Goal: Unclear

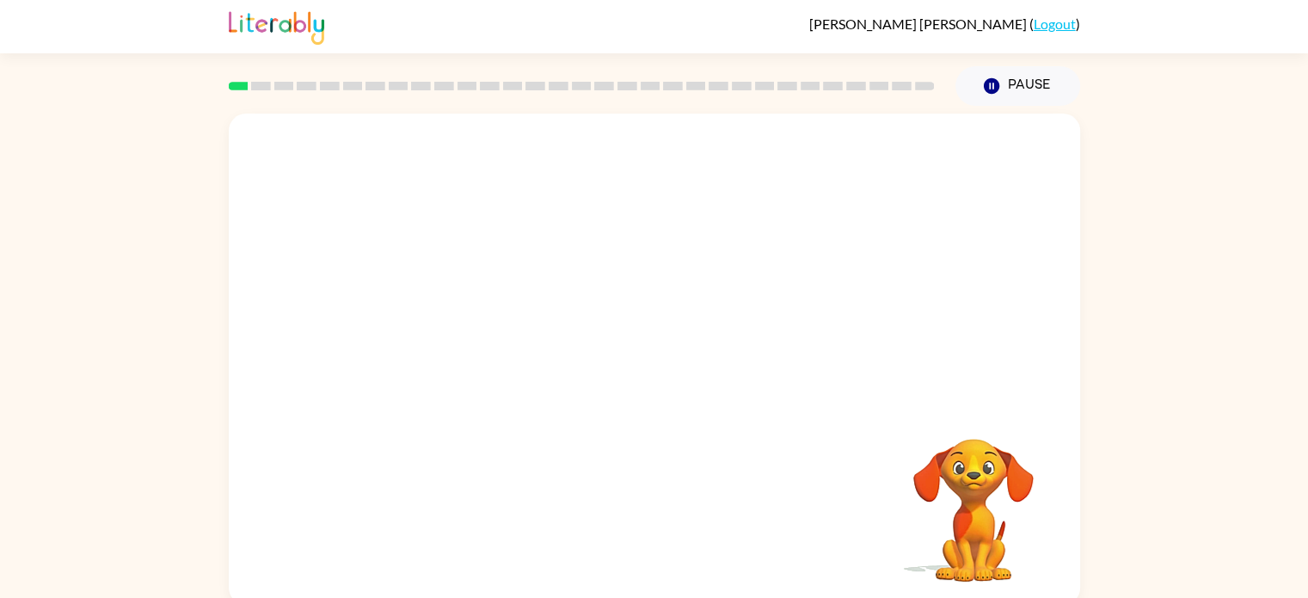
click at [1173, 276] on div "Your browser must support playing .mp4 files to use Literably. Please try using…" at bounding box center [654, 355] width 1308 height 499
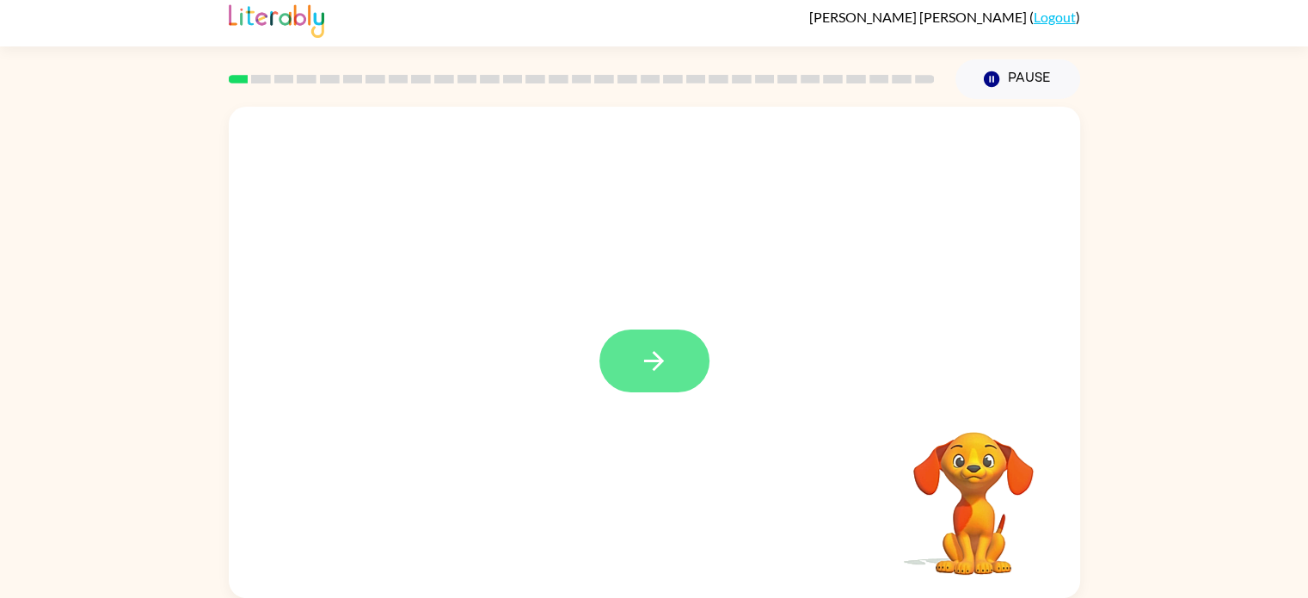
click at [671, 370] on button "button" at bounding box center [655, 360] width 110 height 63
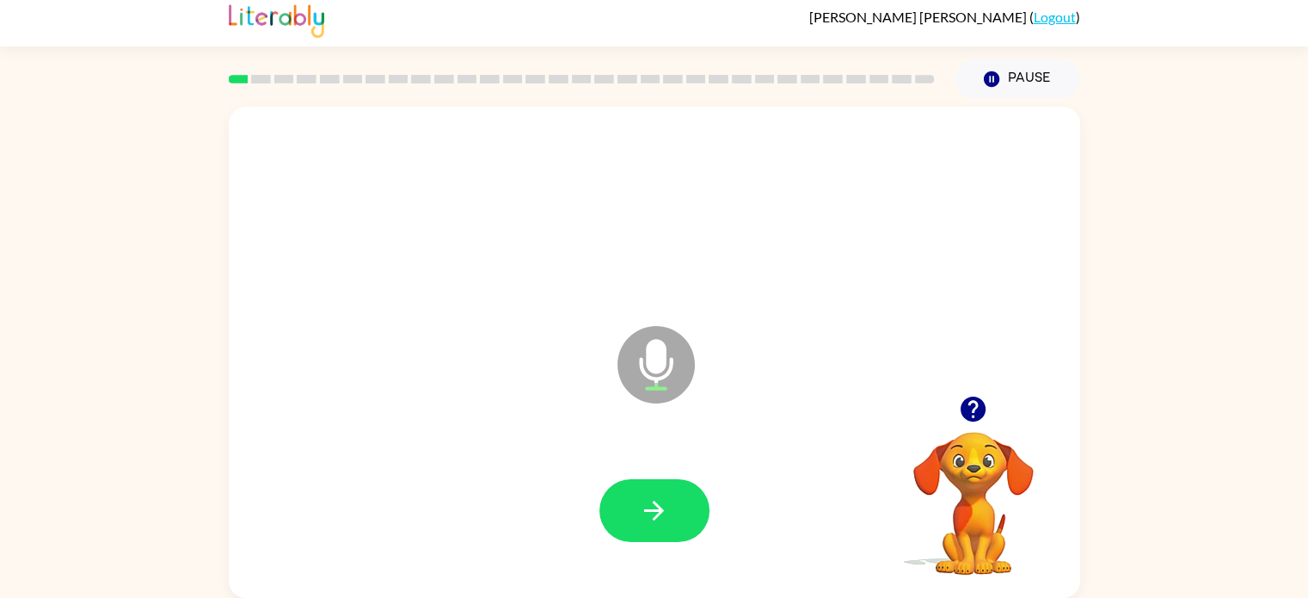
click at [743, 504] on div at bounding box center [654, 510] width 817 height 141
click at [613, 512] on button "button" at bounding box center [655, 510] width 110 height 63
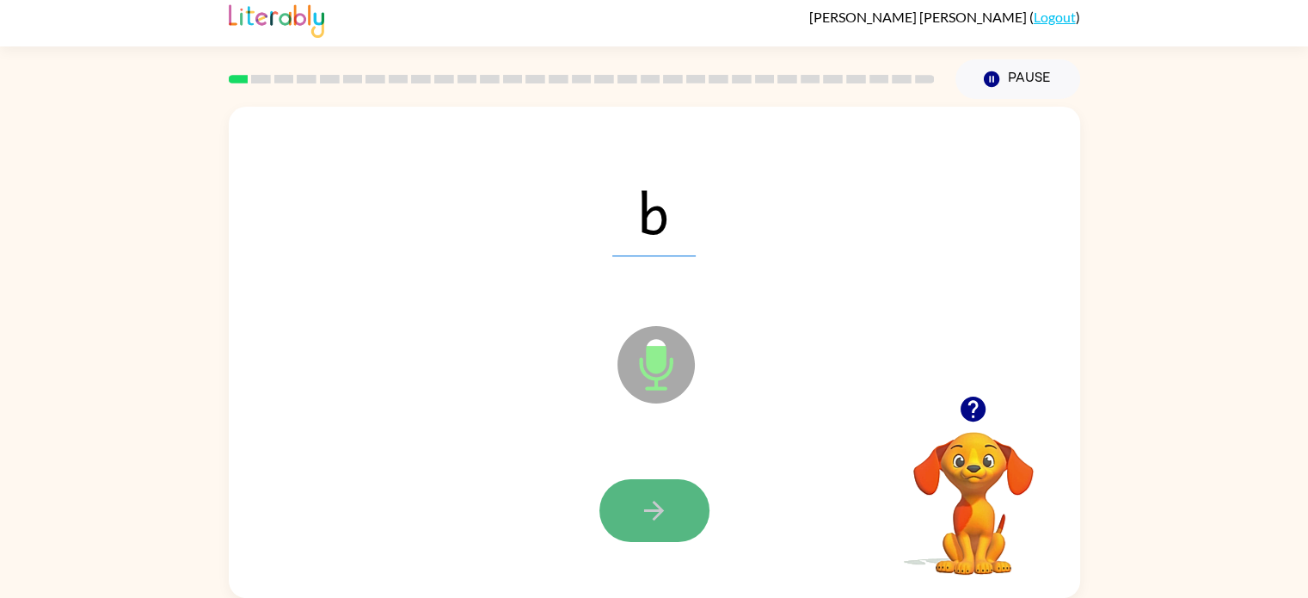
click at [660, 503] on icon "button" at bounding box center [654, 510] width 30 height 30
click at [683, 493] on button "button" at bounding box center [655, 510] width 110 height 63
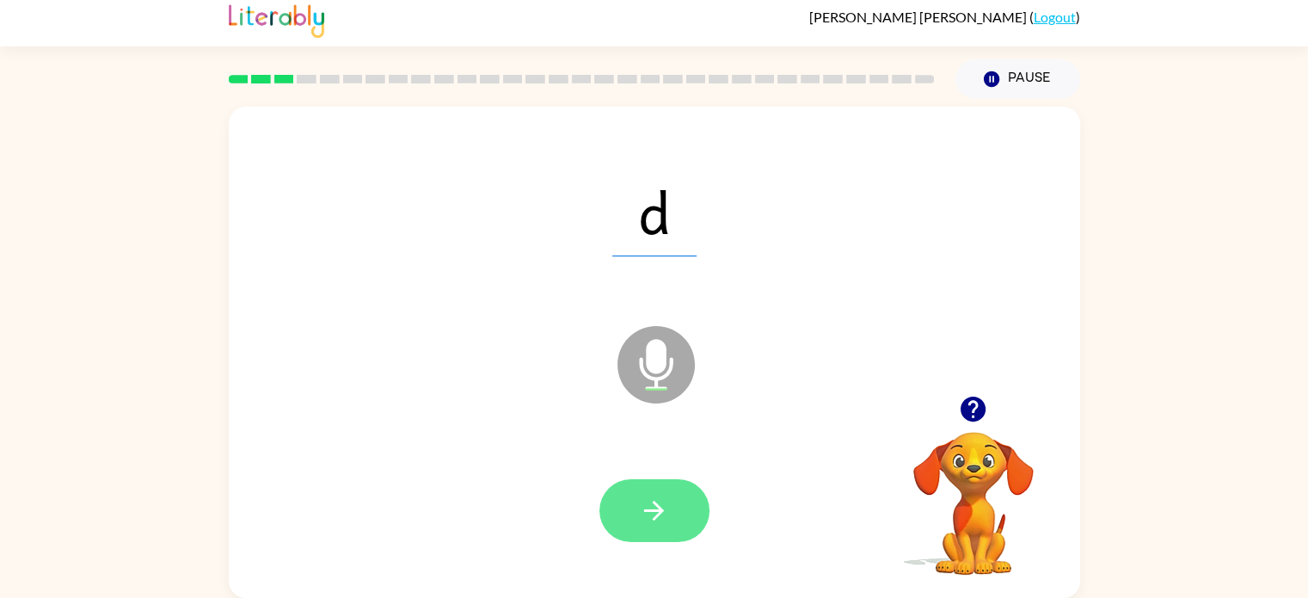
click at [626, 514] on button "button" at bounding box center [655, 510] width 110 height 63
click at [641, 515] on icon "button" at bounding box center [654, 510] width 30 height 30
click at [646, 508] on icon "button" at bounding box center [654, 510] width 30 height 30
click at [654, 508] on icon "button" at bounding box center [654, 510] width 30 height 30
click at [653, 494] on button "button" at bounding box center [655, 510] width 110 height 63
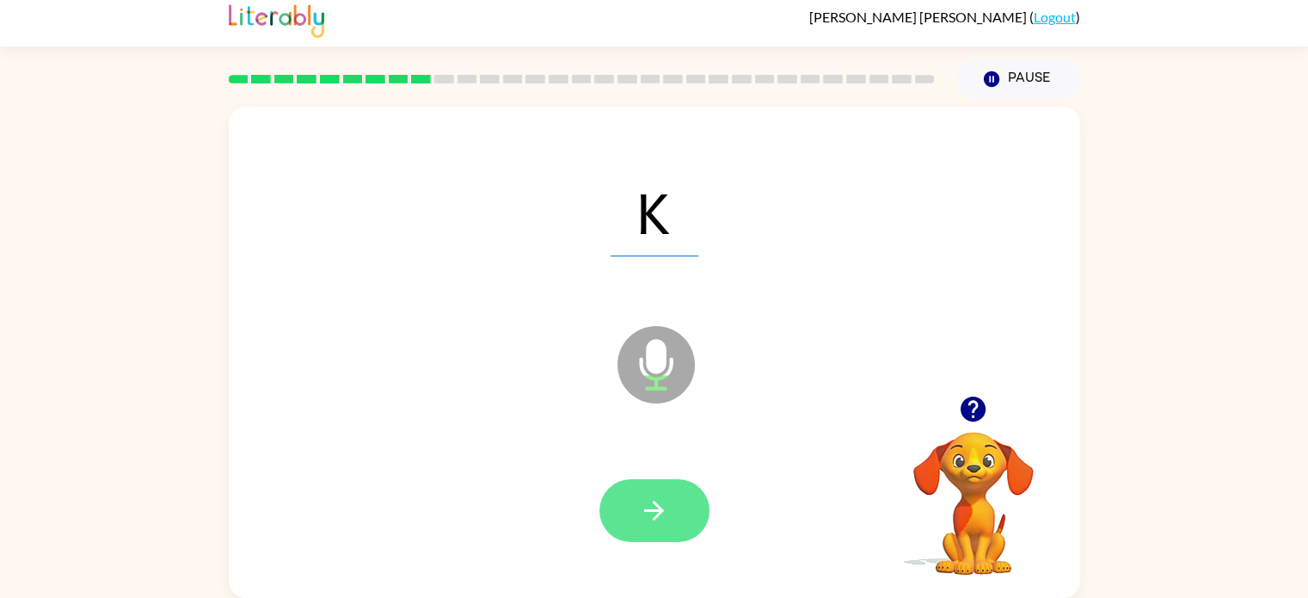
click at [655, 502] on icon "button" at bounding box center [654, 510] width 30 height 30
click at [651, 508] on icon "button" at bounding box center [654, 511] width 20 height 20
click at [654, 502] on icon "button" at bounding box center [654, 511] width 20 height 20
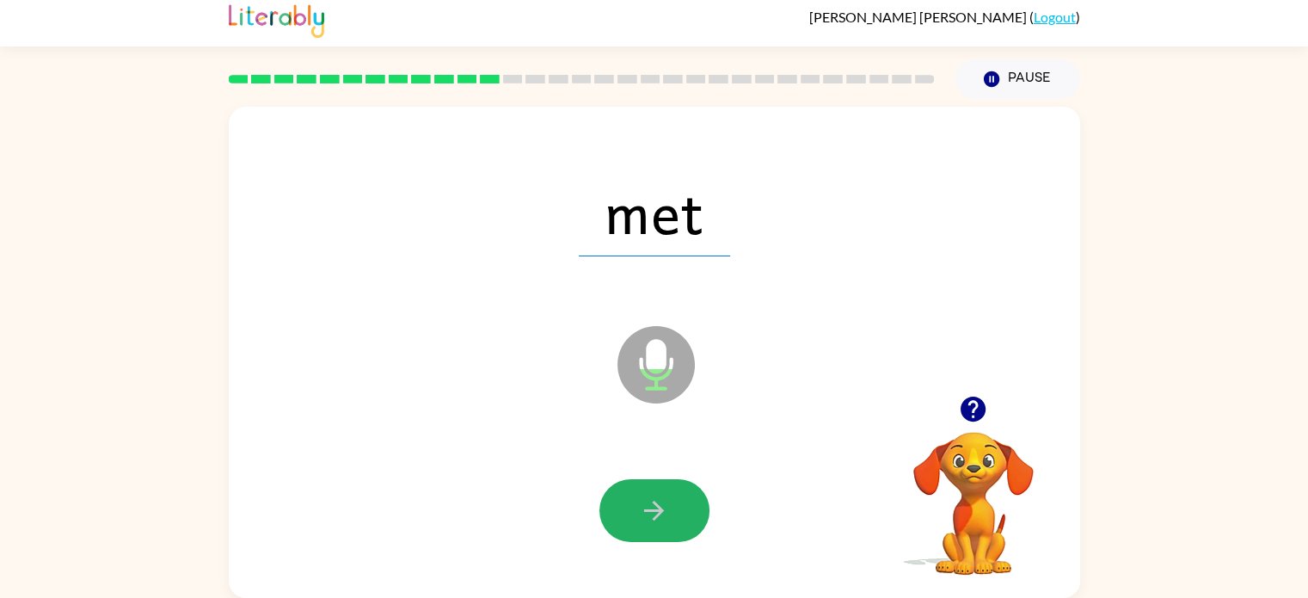
click at [646, 501] on icon "button" at bounding box center [654, 510] width 30 height 30
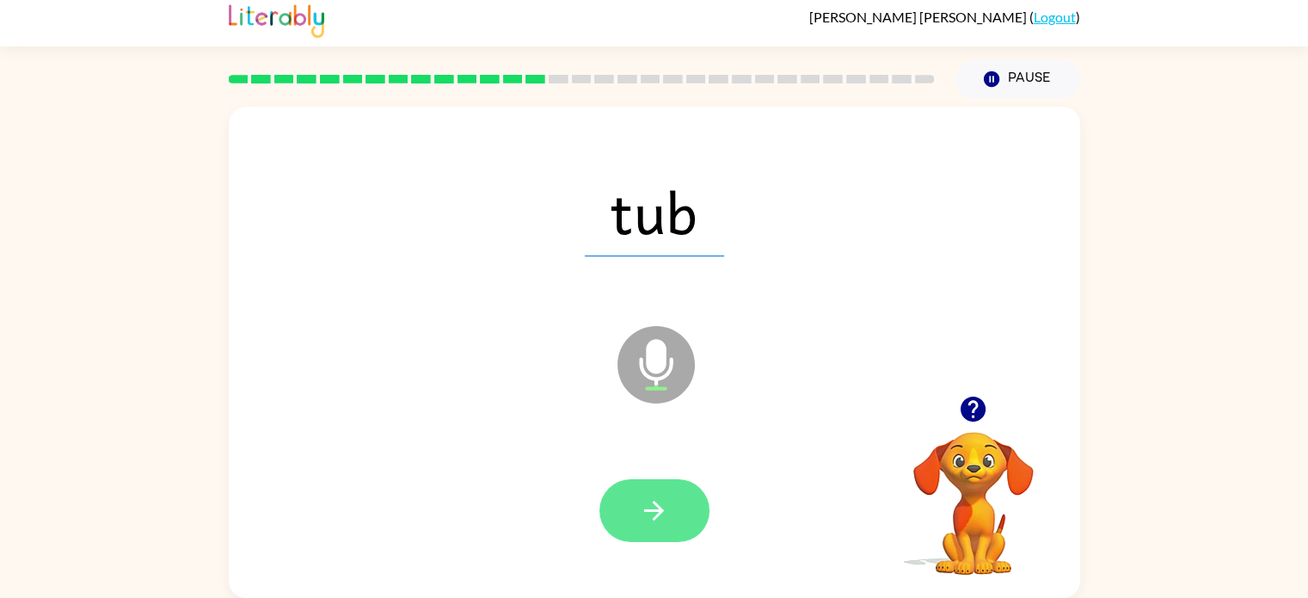
click at [661, 499] on icon "button" at bounding box center [654, 510] width 30 height 30
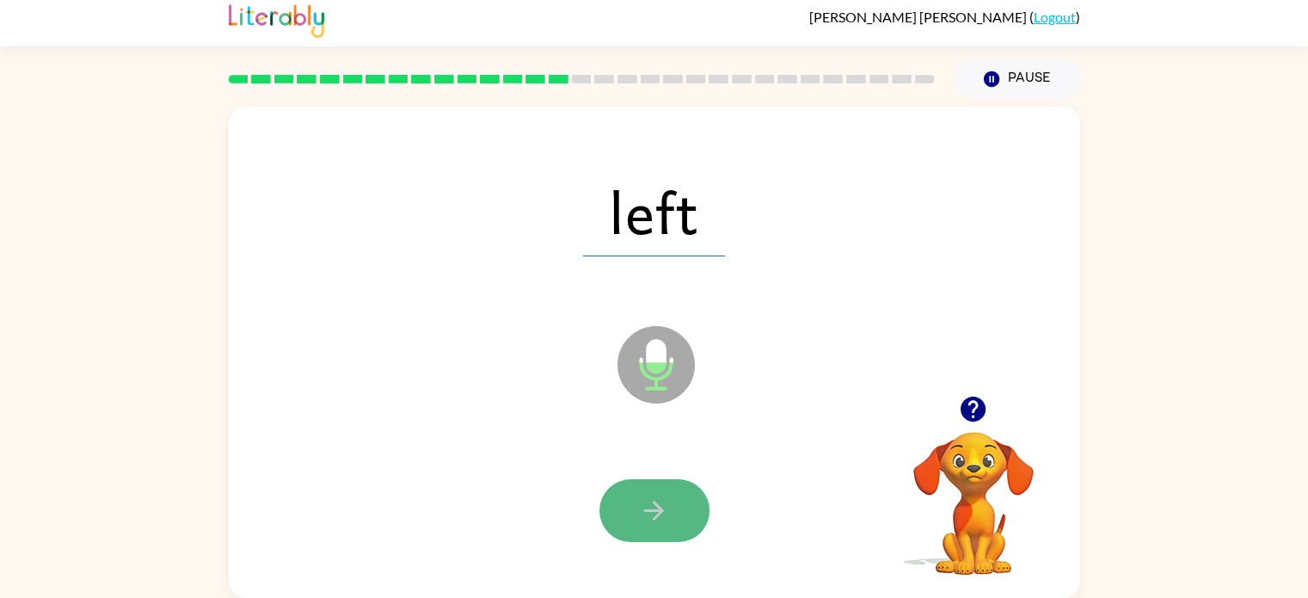
click at [621, 506] on button "button" at bounding box center [655, 510] width 110 height 63
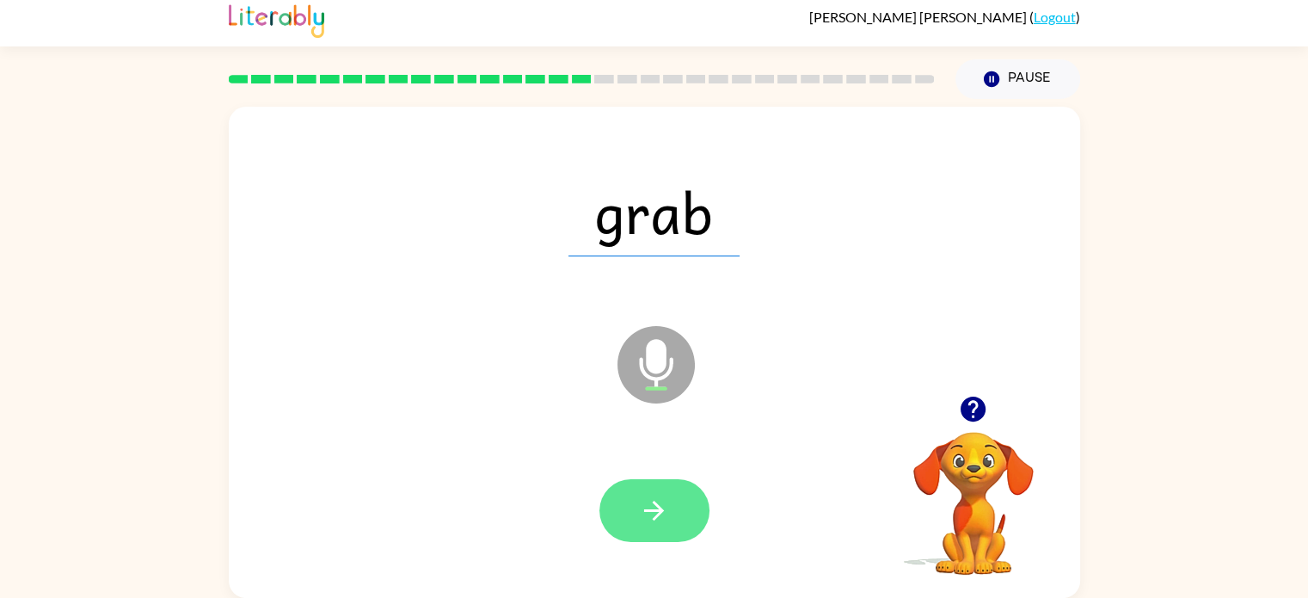
click at [639, 500] on icon "button" at bounding box center [654, 510] width 30 height 30
click at [623, 495] on button "button" at bounding box center [655, 510] width 110 height 63
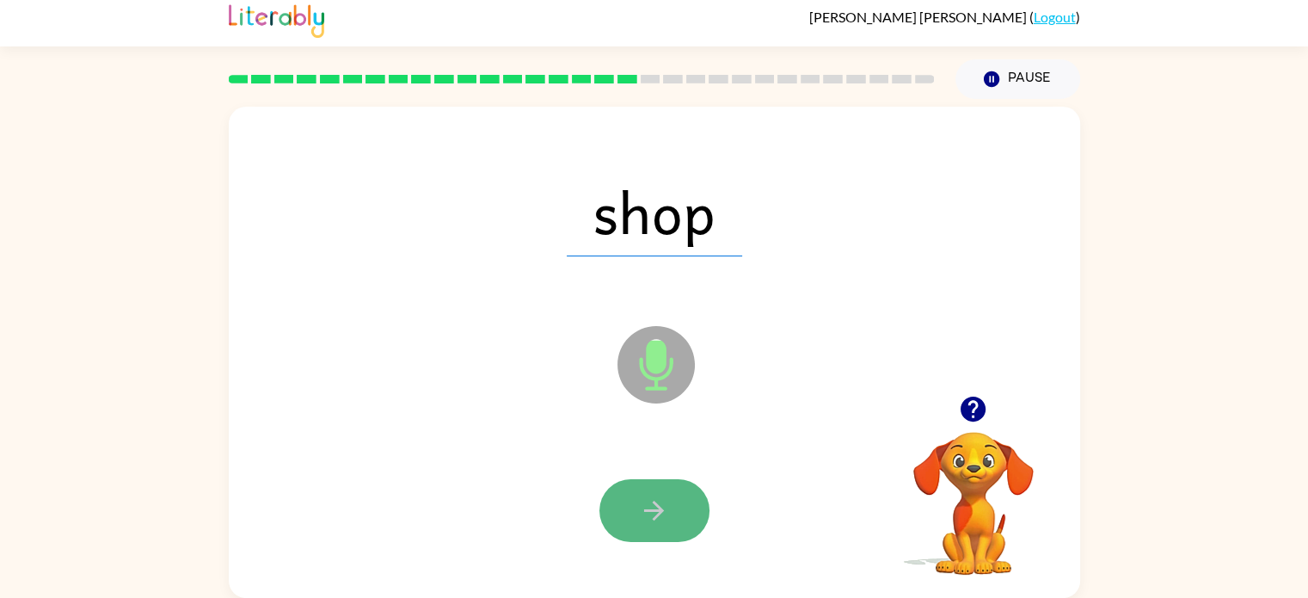
click at [629, 513] on button "button" at bounding box center [655, 510] width 110 height 63
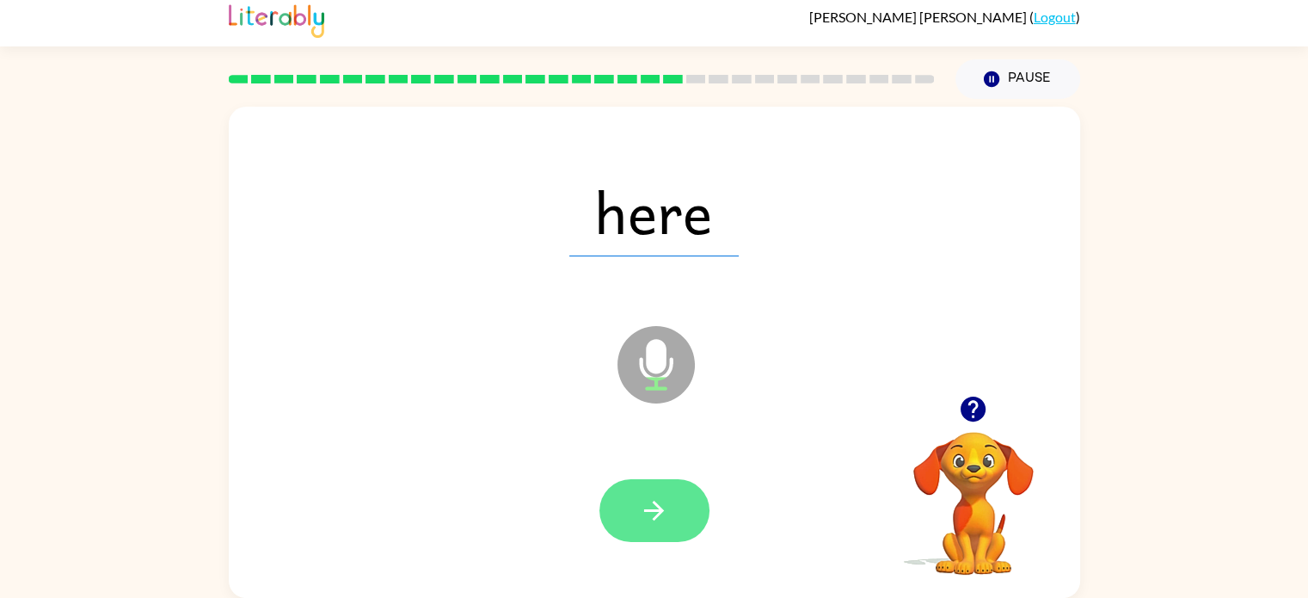
click at [650, 506] on icon "button" at bounding box center [654, 510] width 30 height 30
click at [628, 502] on button "button" at bounding box center [655, 510] width 110 height 63
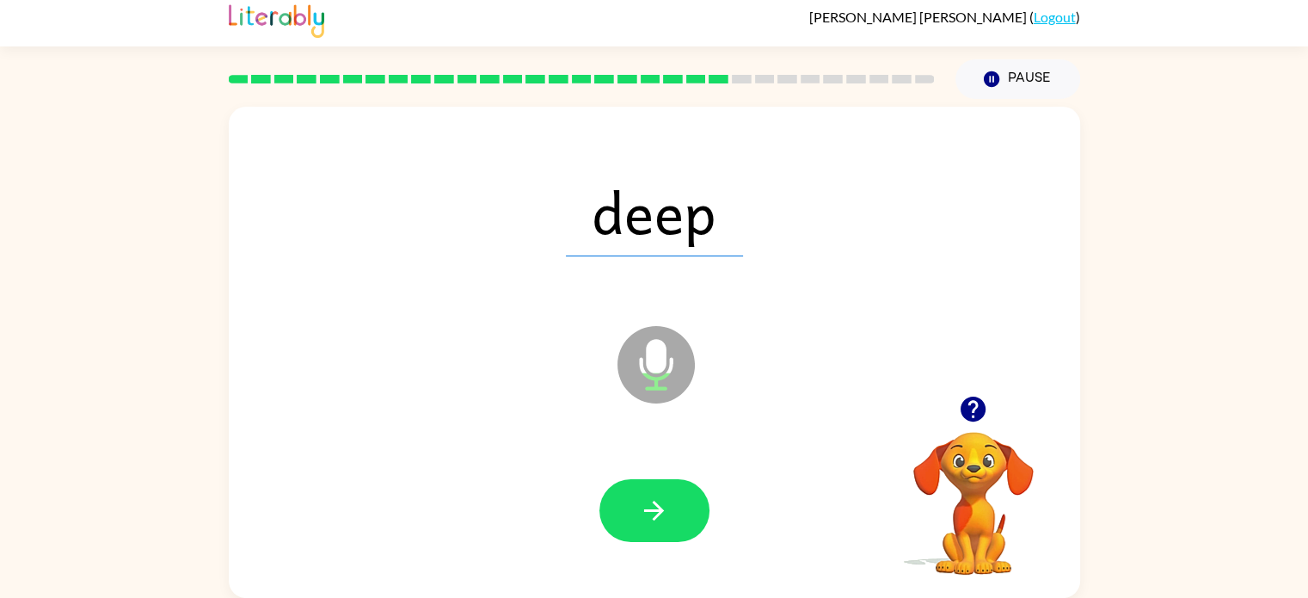
click at [646, 510] on icon "button" at bounding box center [654, 511] width 20 height 20
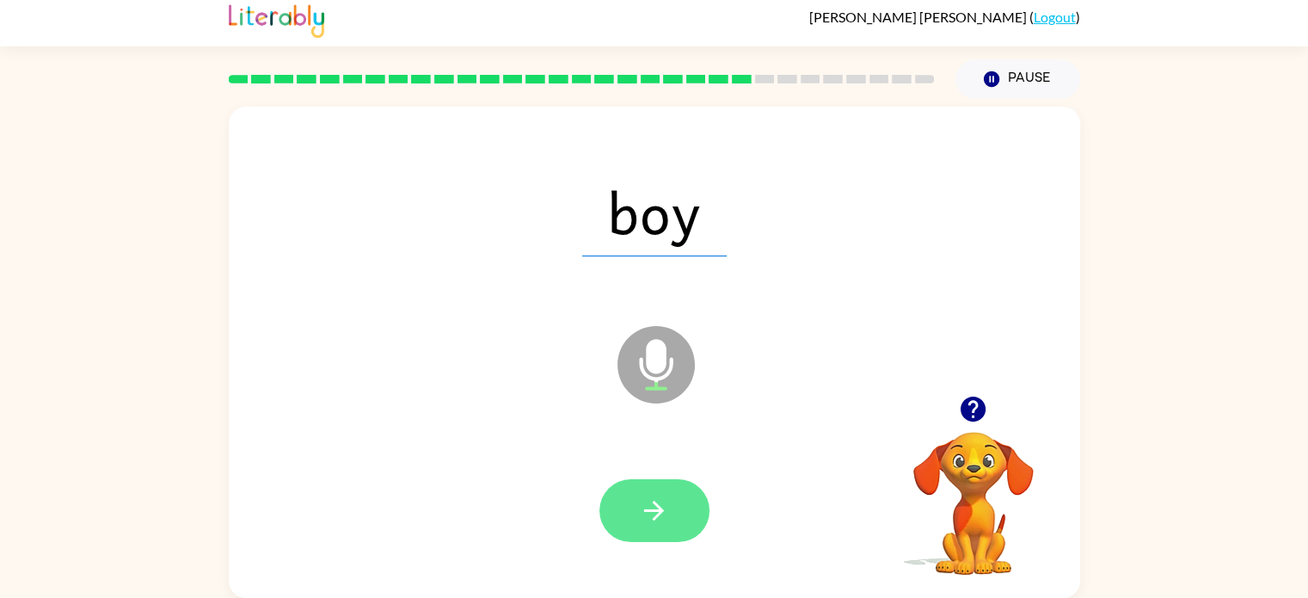
click at [655, 506] on icon "button" at bounding box center [654, 510] width 30 height 30
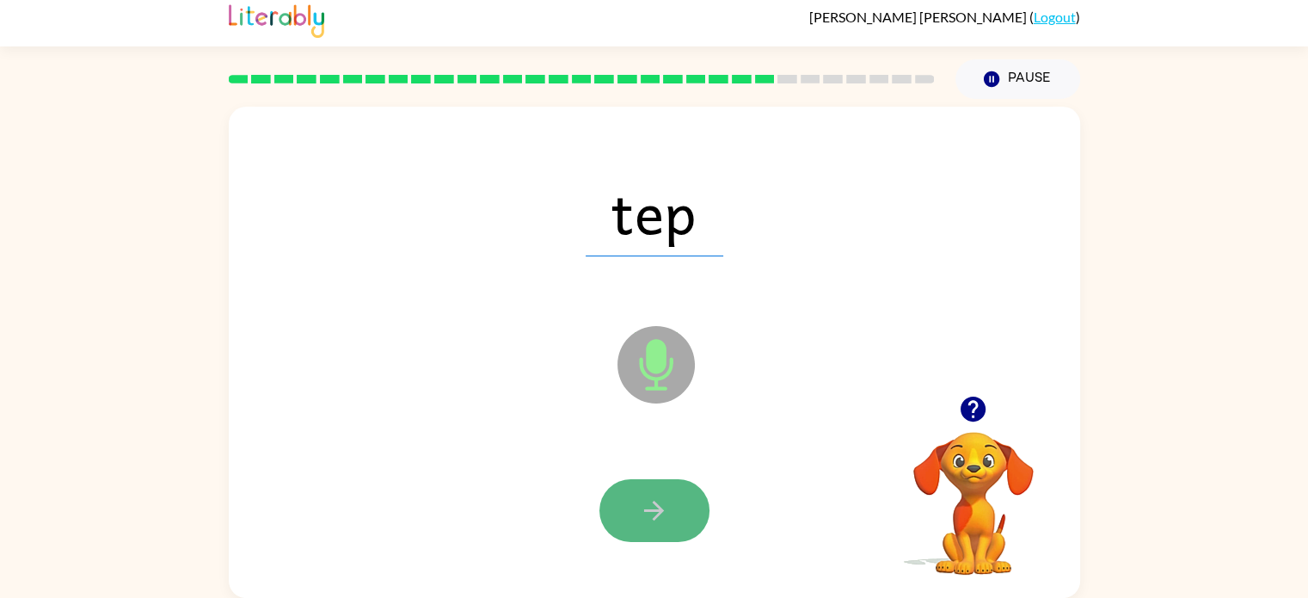
click at [640, 501] on icon "button" at bounding box center [654, 510] width 30 height 30
drag, startPoint x: 619, startPoint y: 499, endPoint x: 638, endPoint y: 505, distance: 19.9
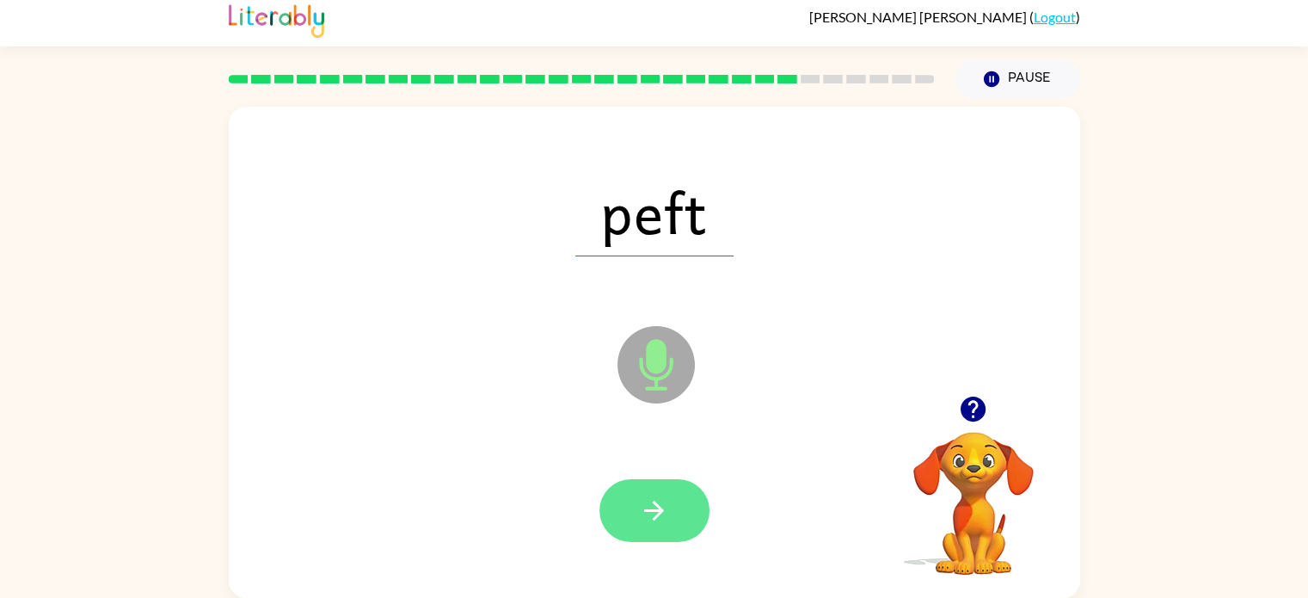
drag, startPoint x: 638, startPoint y: 505, endPoint x: 664, endPoint y: 517, distance: 28.5
click at [662, 517] on icon "button" at bounding box center [654, 510] width 30 height 30
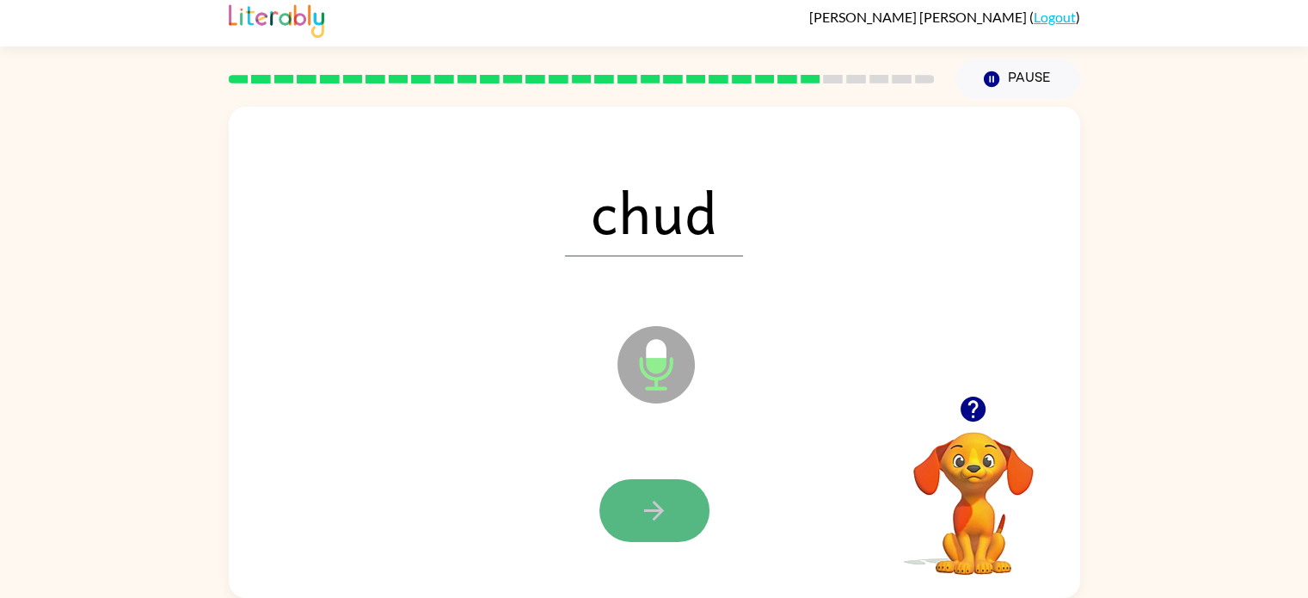
click at [643, 510] on icon "button" at bounding box center [654, 510] width 30 height 30
click at [622, 507] on button "button" at bounding box center [655, 510] width 110 height 63
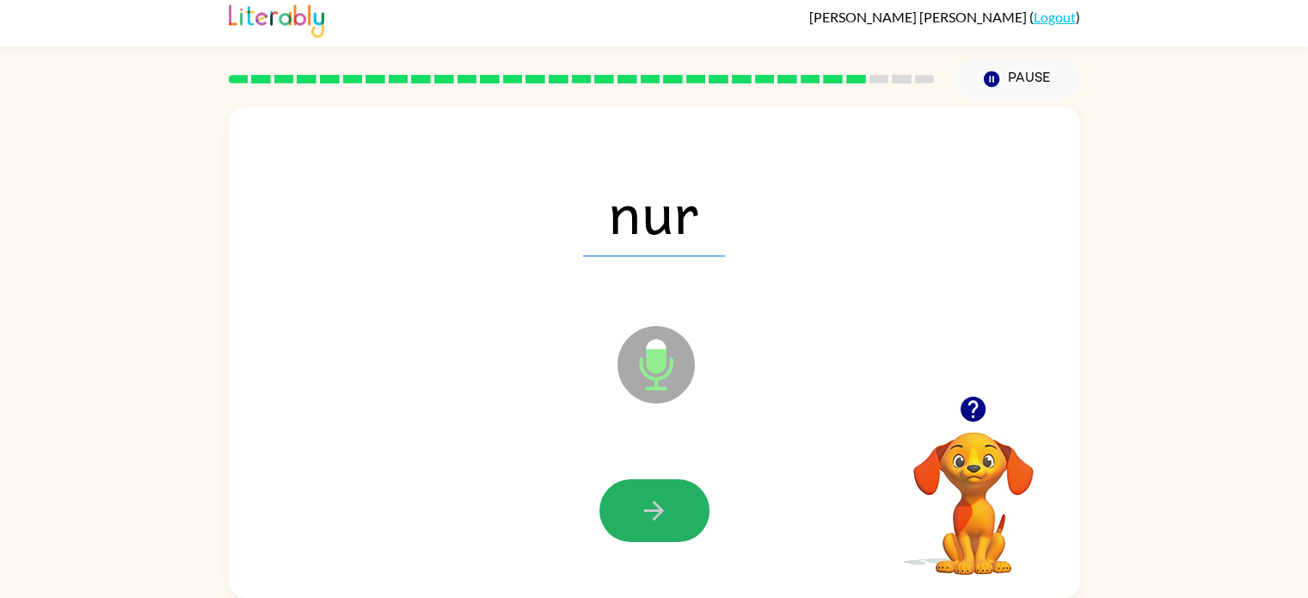
click at [621, 519] on button "button" at bounding box center [655, 510] width 110 height 63
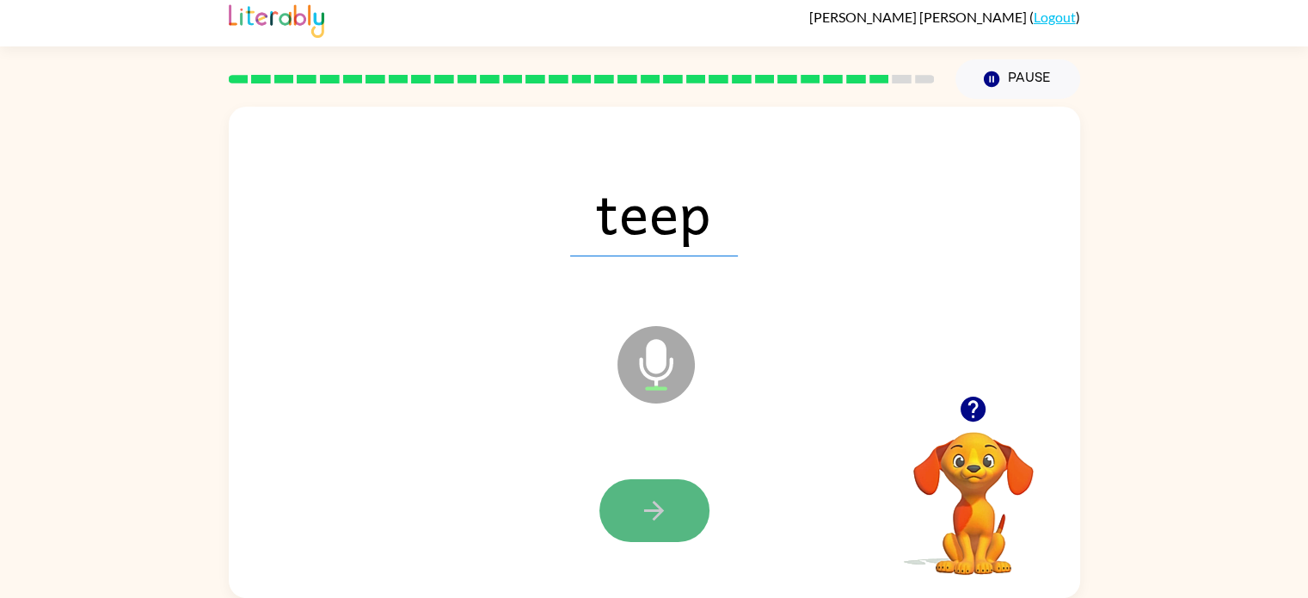
click at [626, 522] on button "button" at bounding box center [655, 510] width 110 height 63
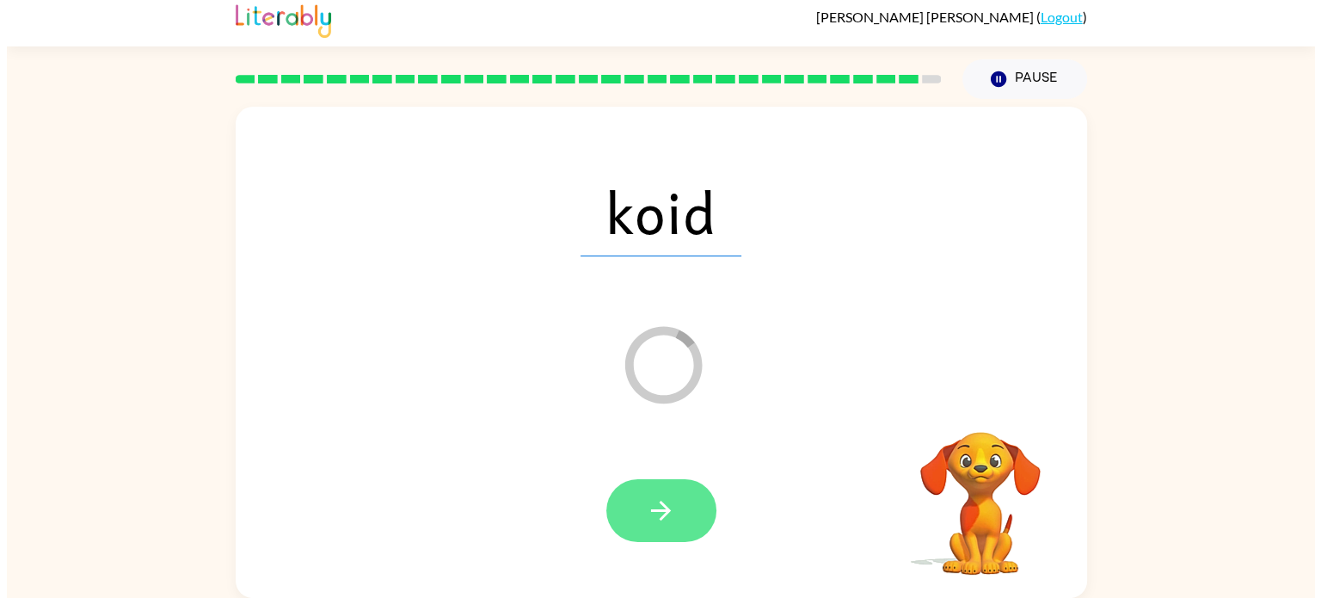
scroll to position [0, 0]
